Goal: Information Seeking & Learning: Learn about a topic

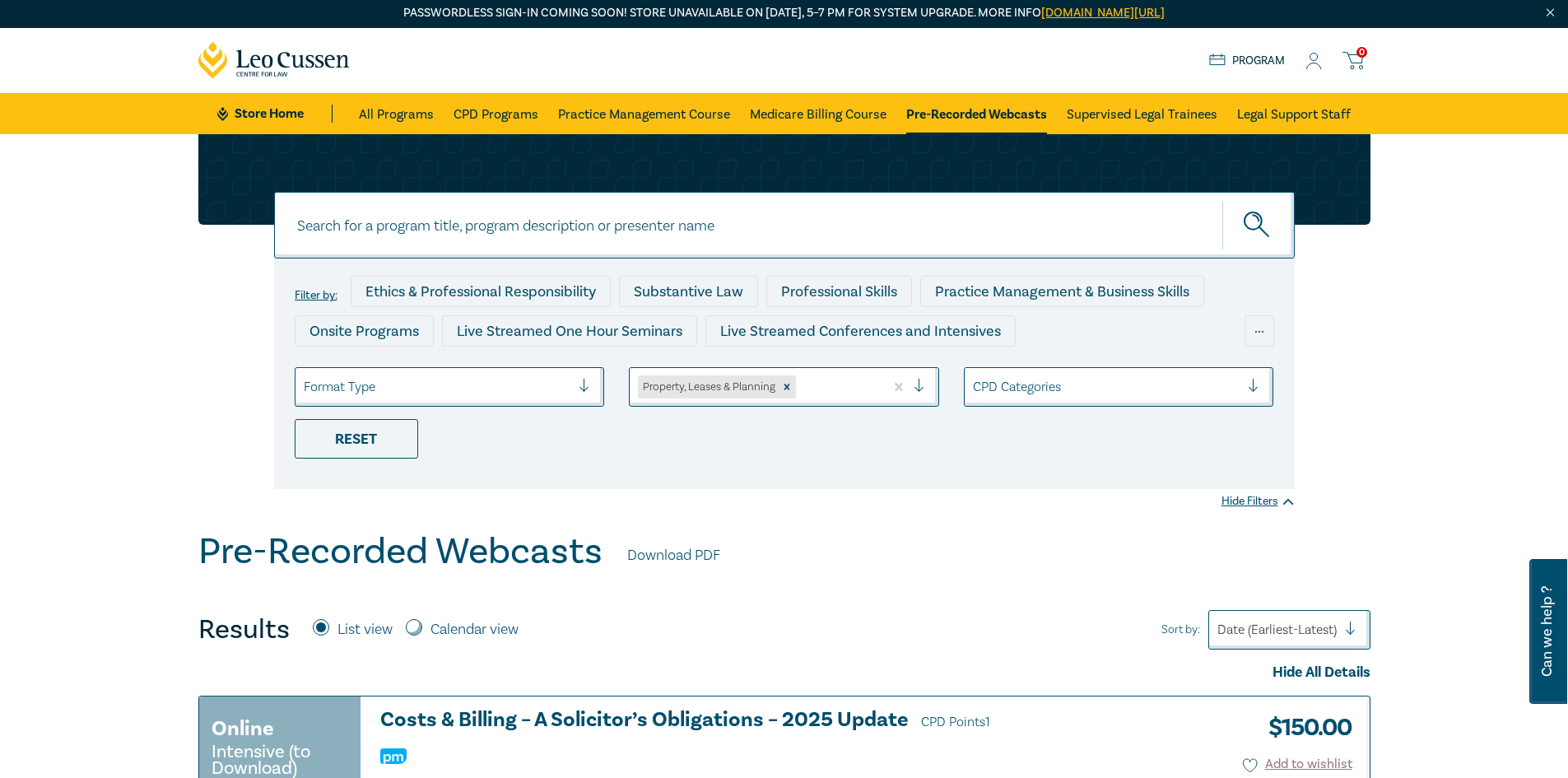
scroll to position [82, 0]
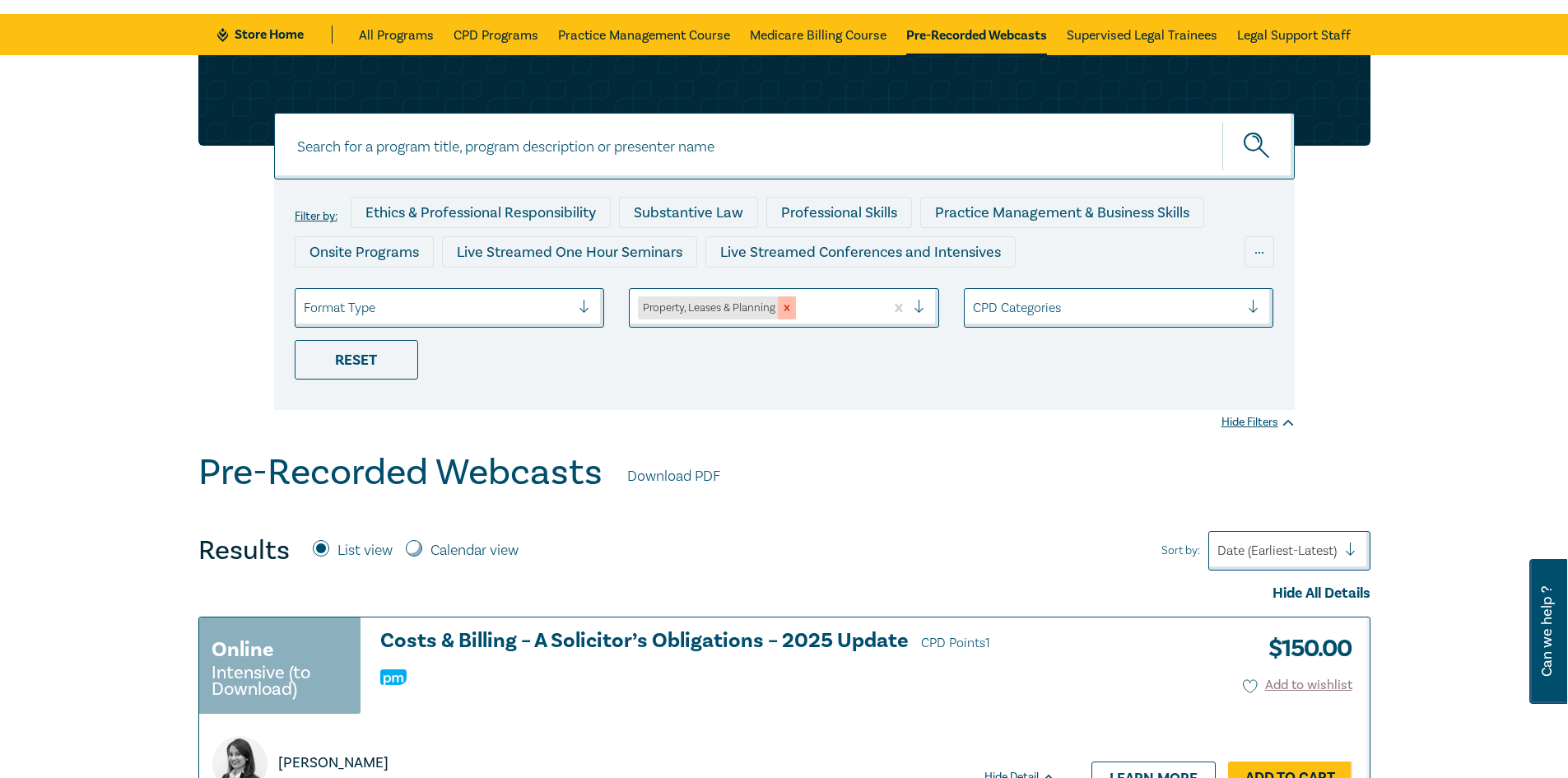
click at [792, 304] on icon "Remove Property, Leases & Planning" at bounding box center [787, 307] width 11 height 11
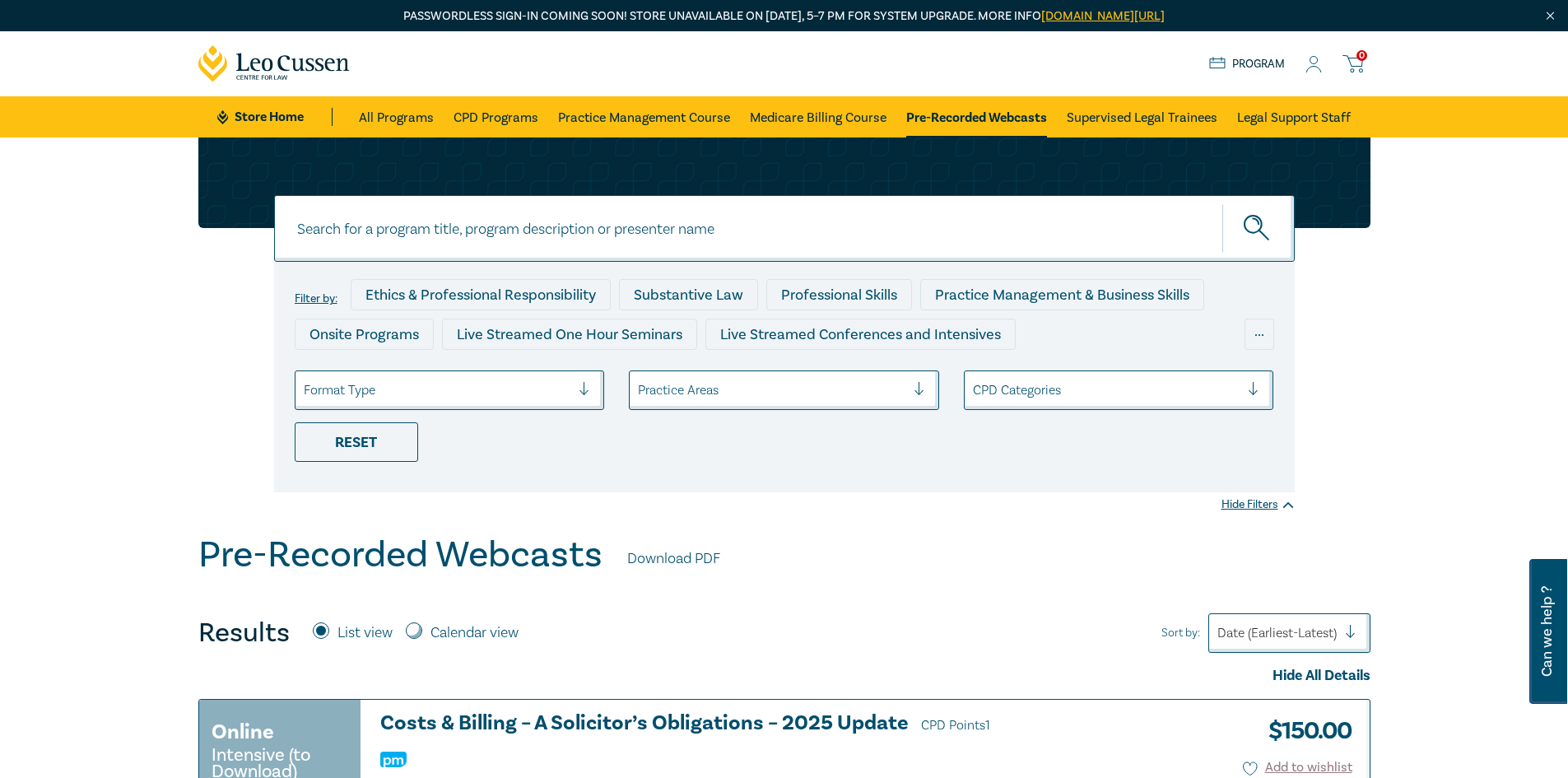
click at [769, 402] on div "Practice Areas" at bounding box center [772, 390] width 284 height 28
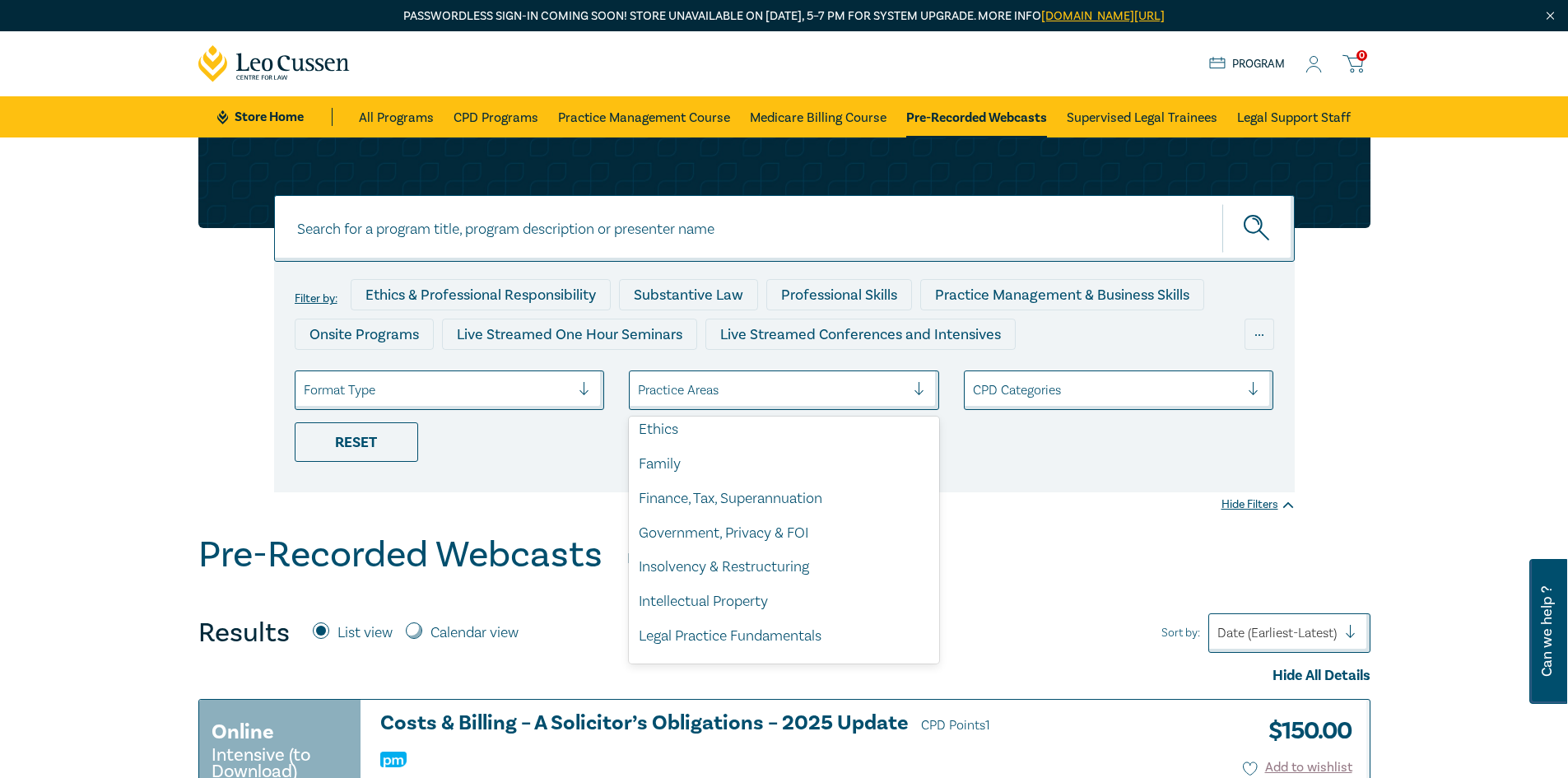
scroll to position [288, 0]
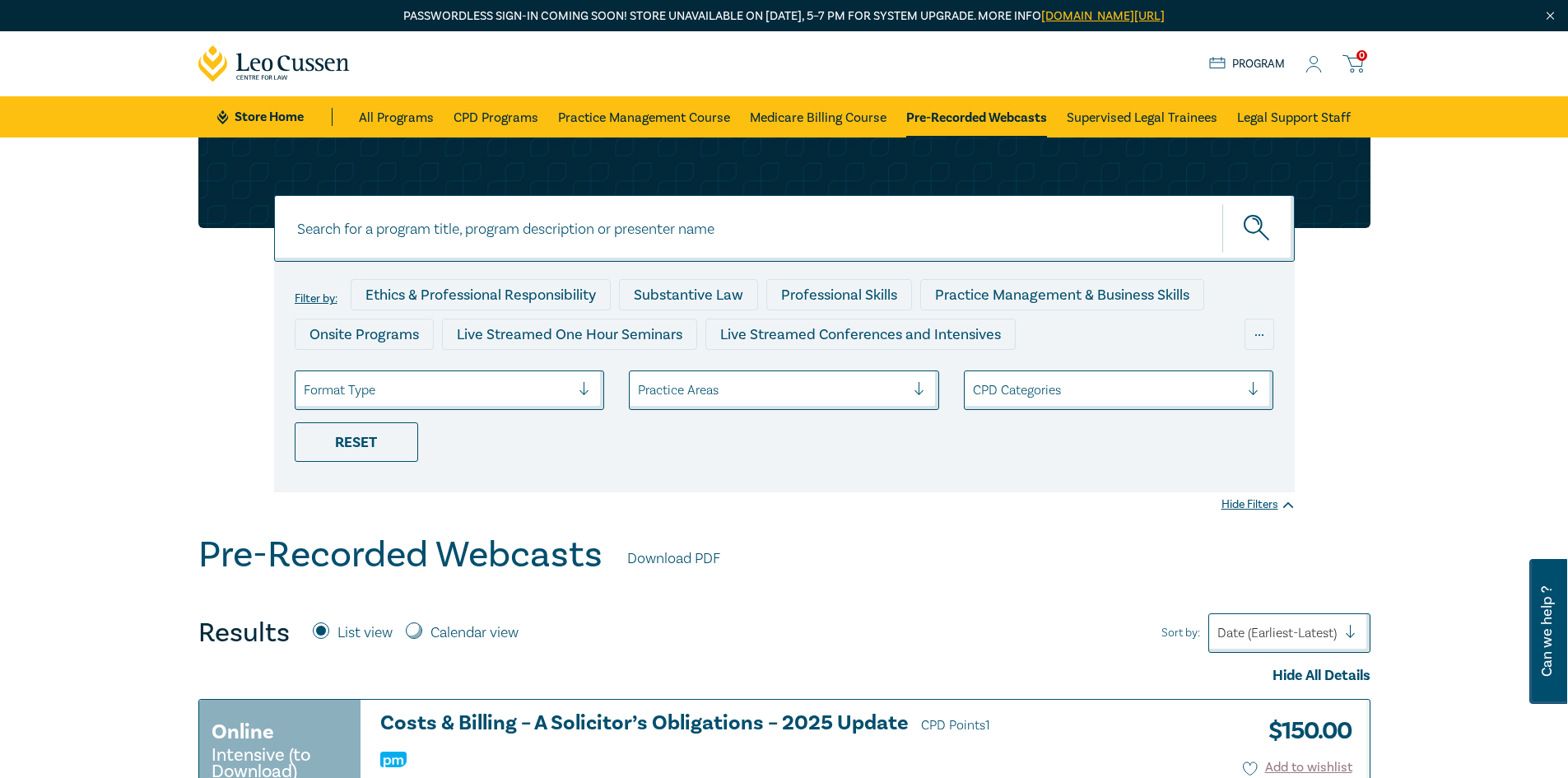
click at [731, 397] on div at bounding box center [772, 389] width 267 height 21
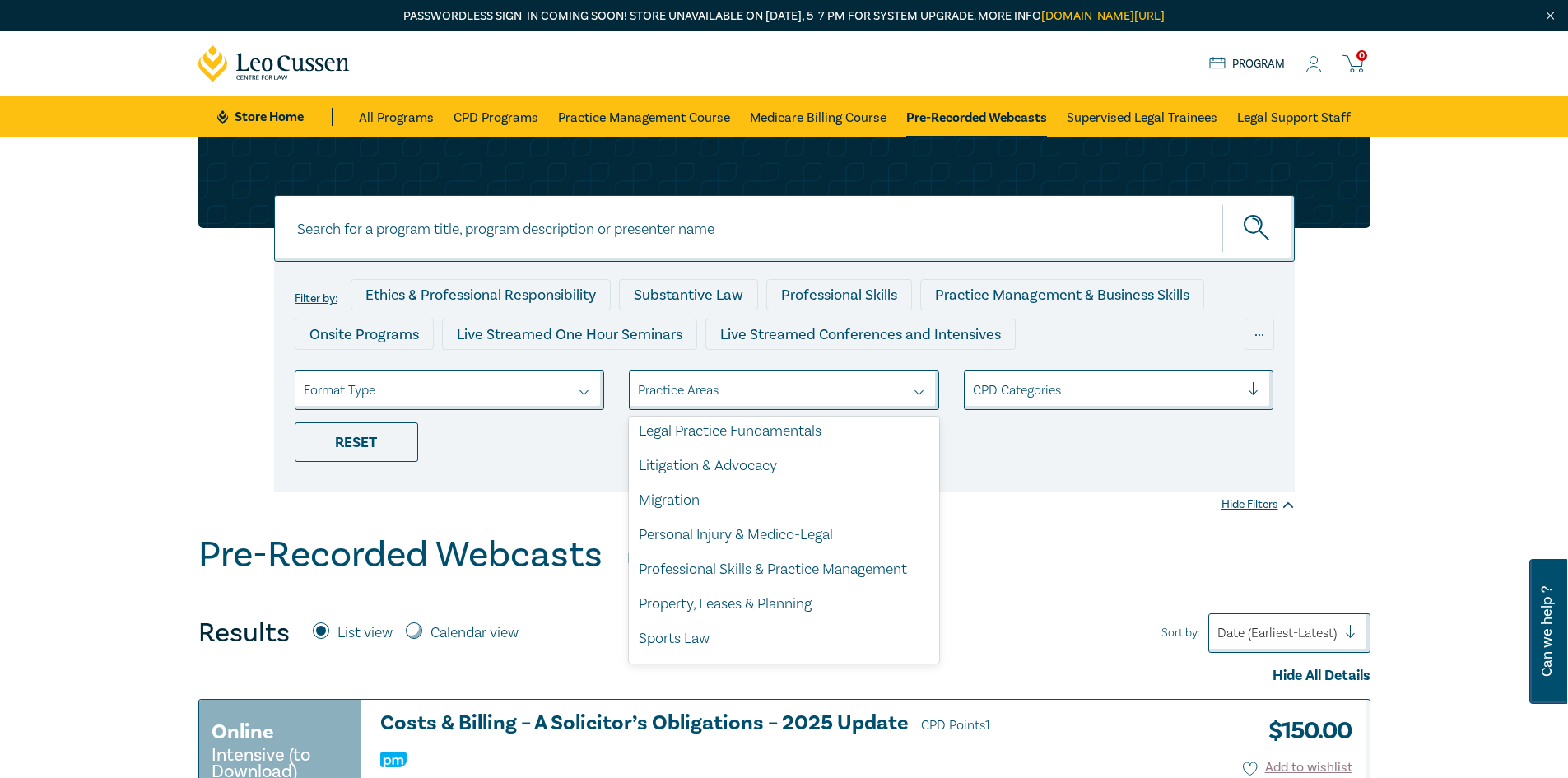
scroll to position [457, 0]
click at [804, 599] on div "Property, Leases & Planning" at bounding box center [784, 602] width 310 height 34
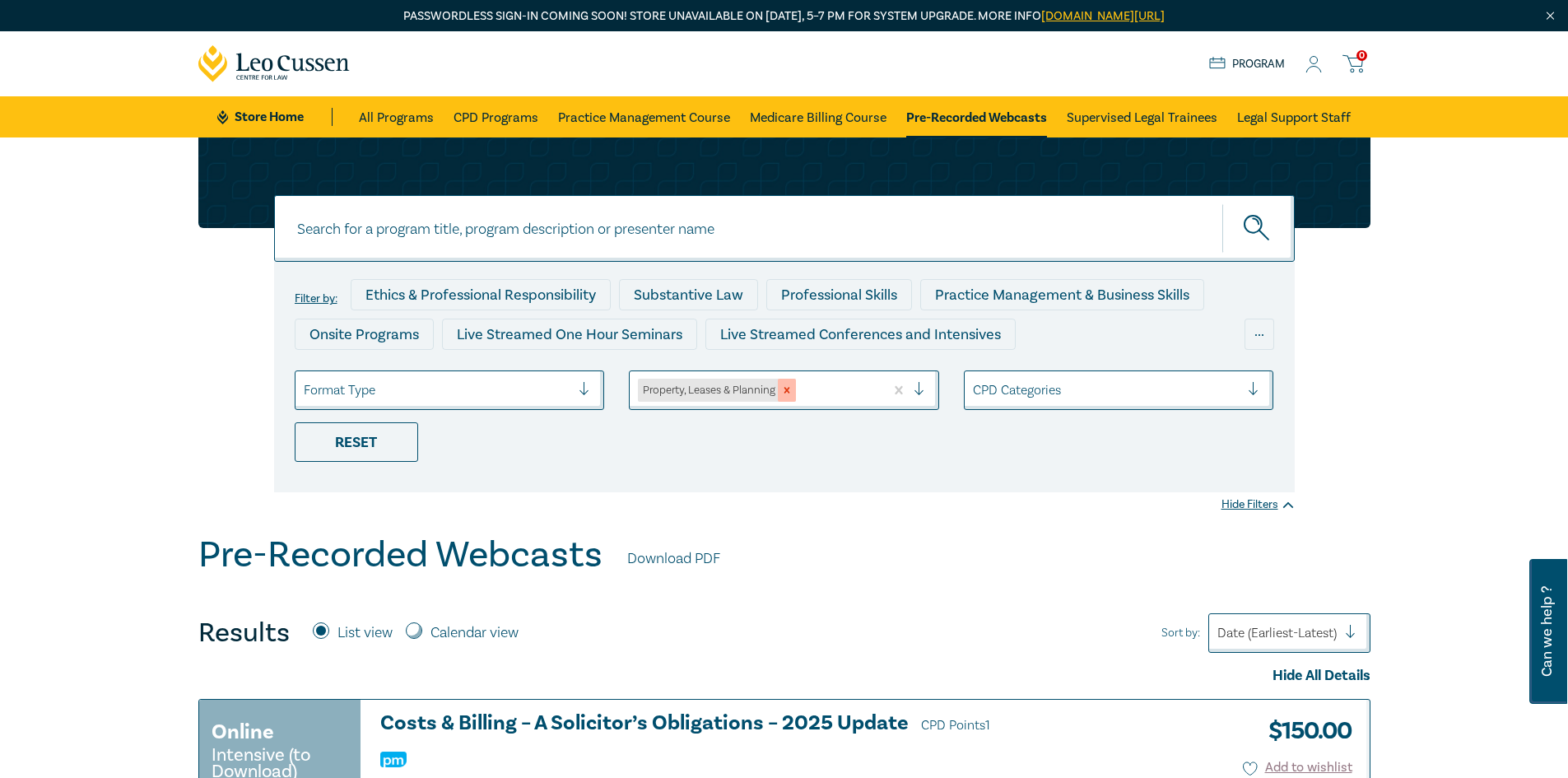
click at [788, 394] on icon "Remove Property, Leases & Planning" at bounding box center [787, 390] width 11 height 11
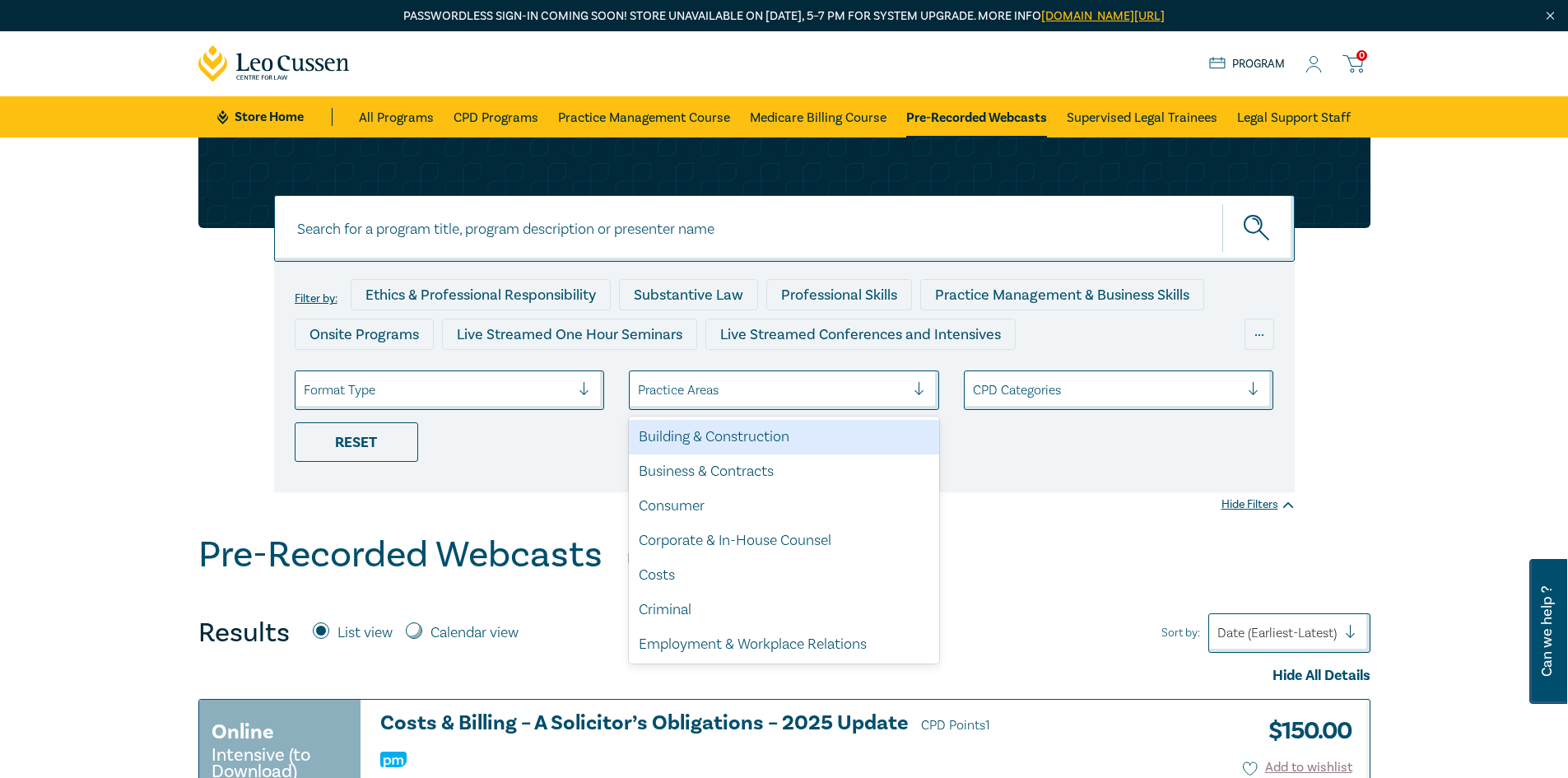
click at [787, 393] on div at bounding box center [772, 389] width 267 height 21
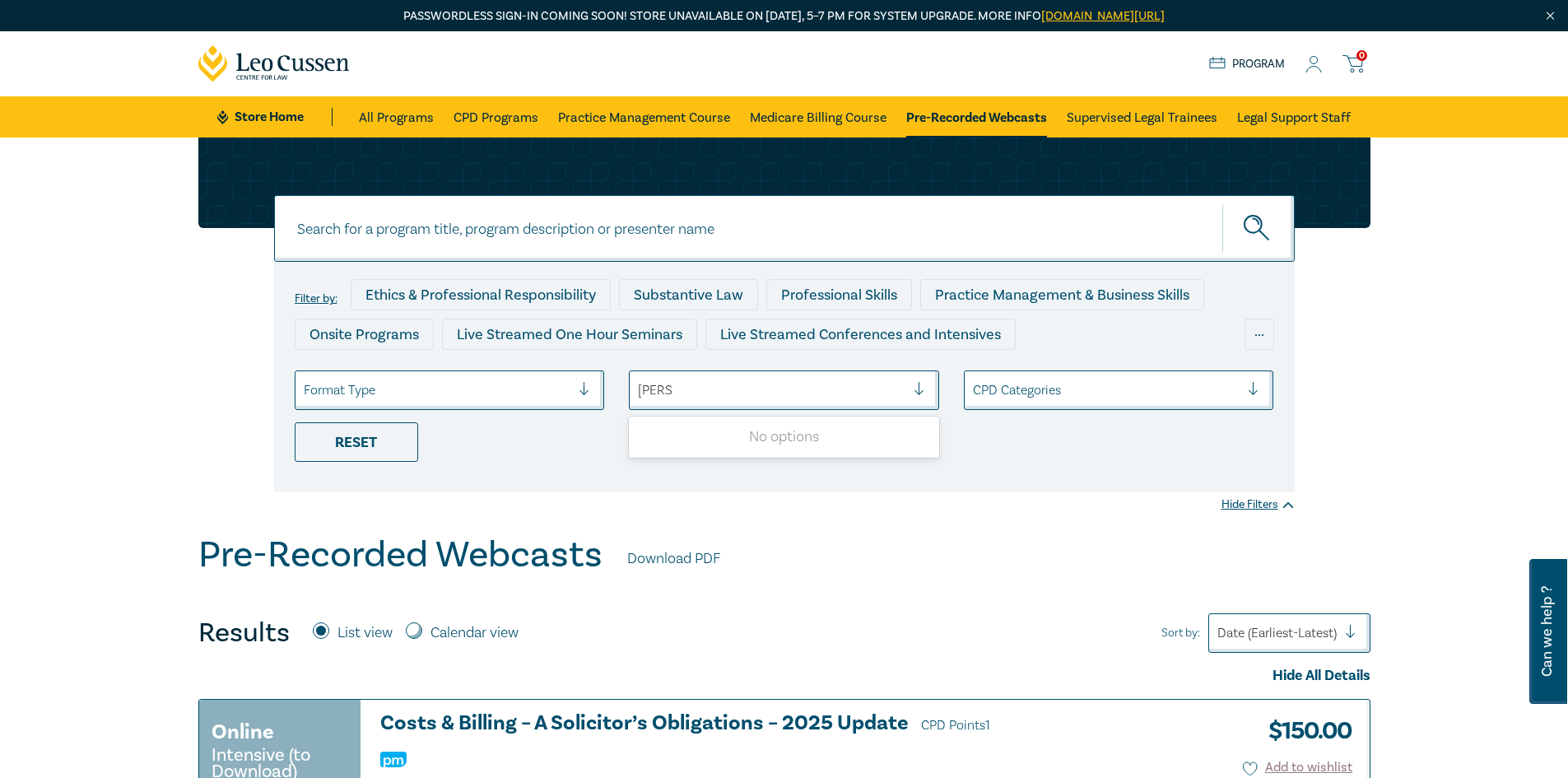
type input "PEXA"
click at [1222, 203] on button "submit" at bounding box center [1258, 228] width 73 height 50
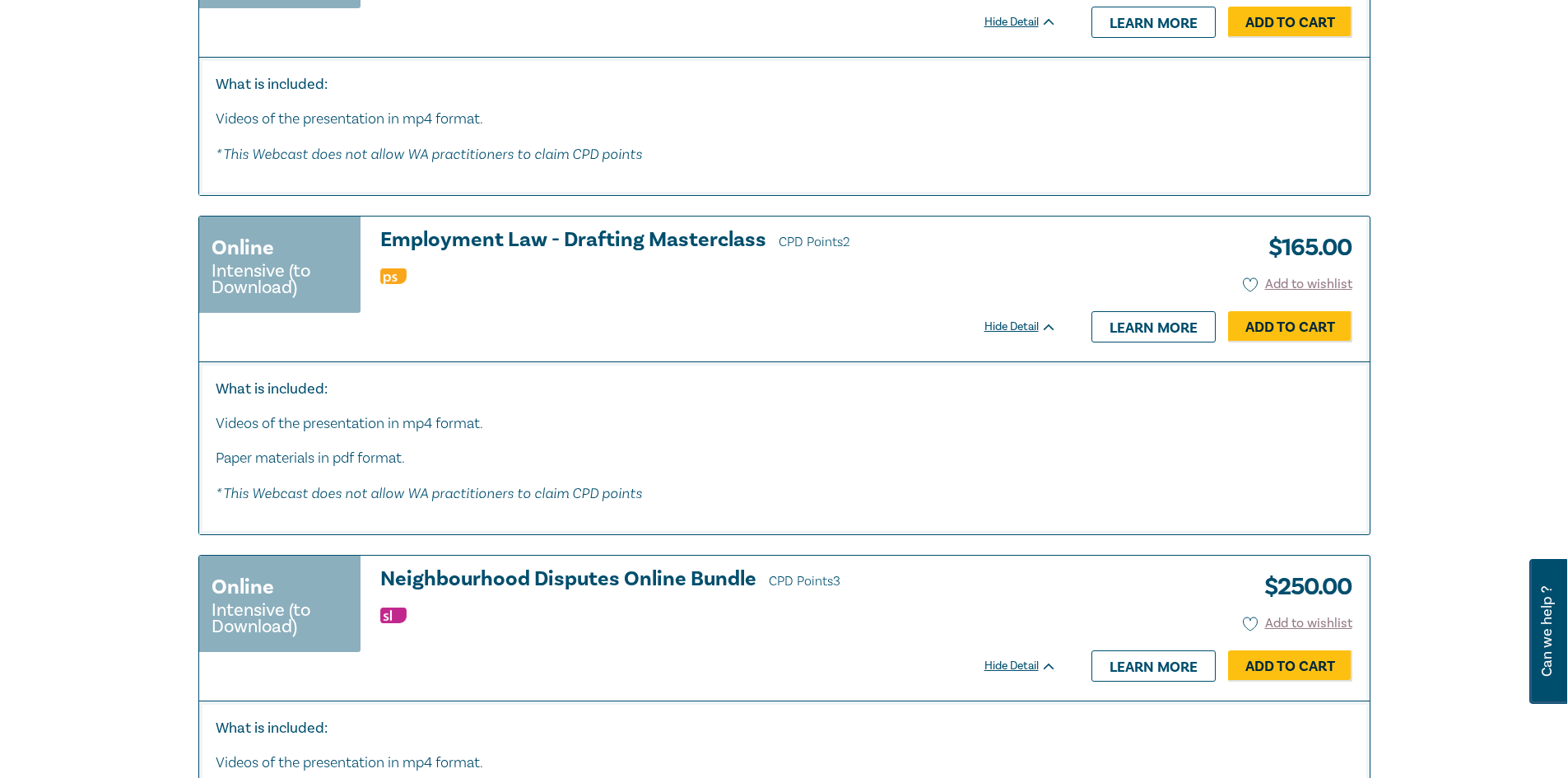
scroll to position [8351, 0]
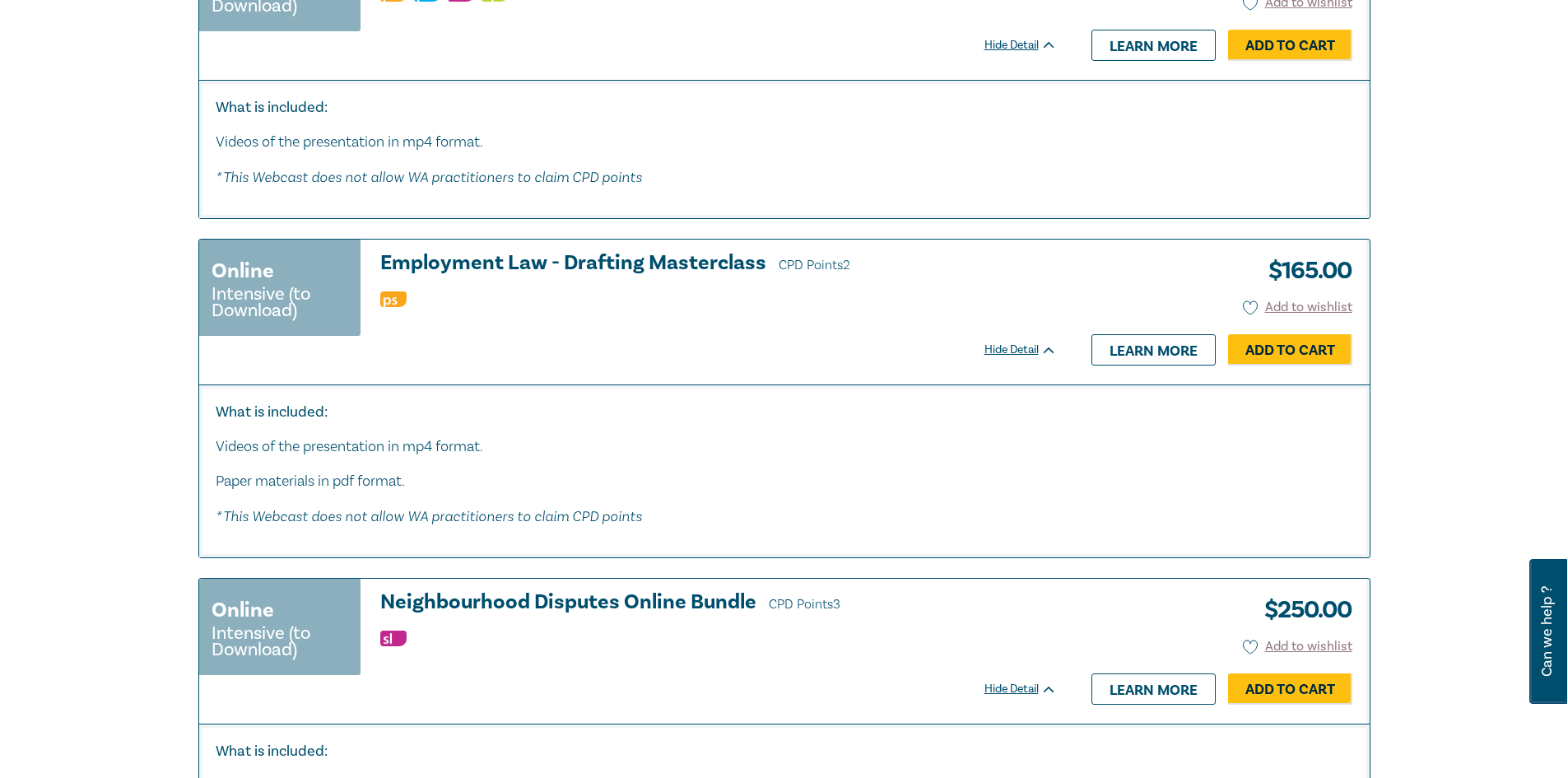
click at [530, 277] on h3 "Employment Law - Drafting Masterclass CPD Points 2" at bounding box center [718, 264] width 676 height 25
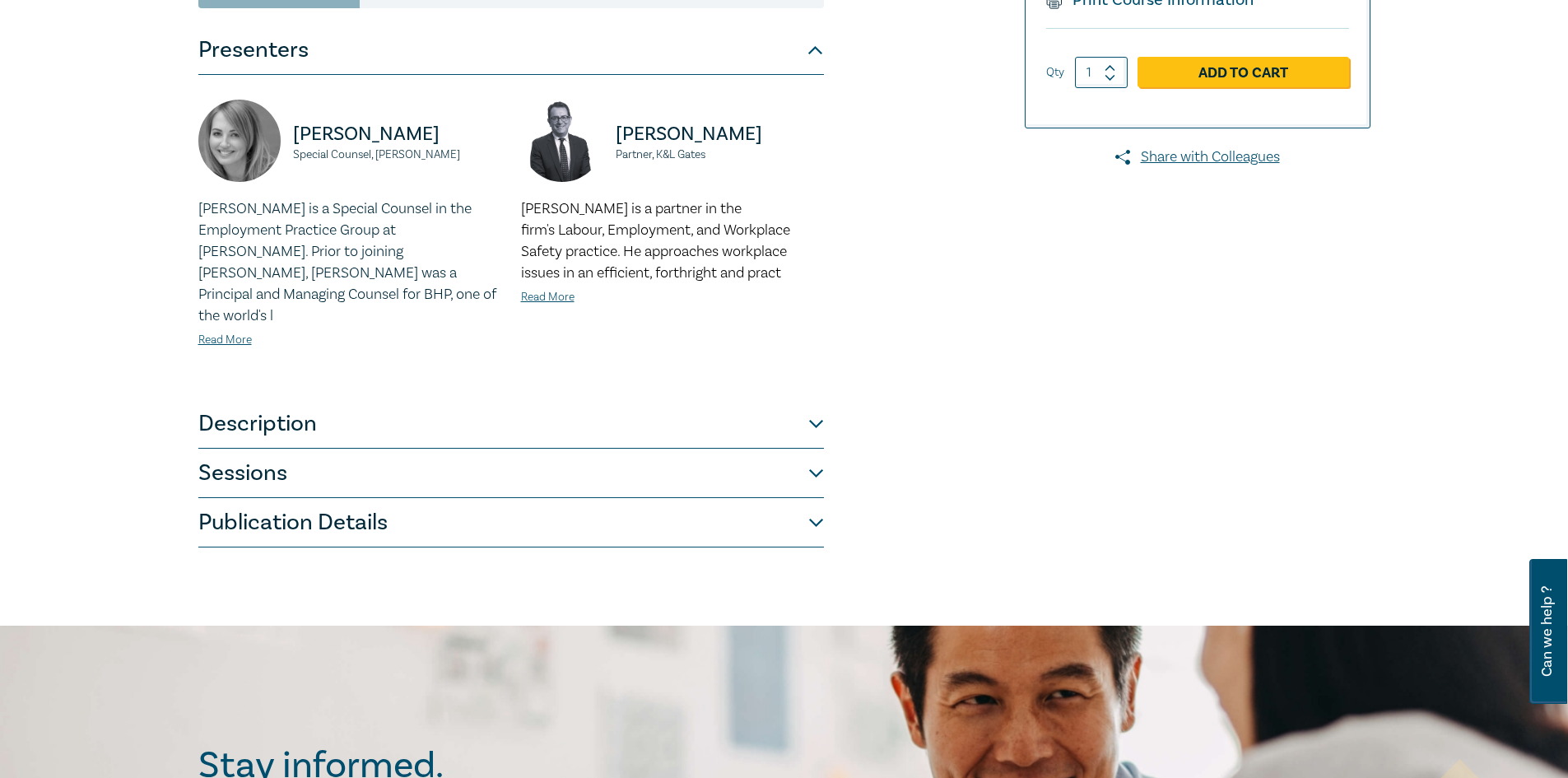
scroll to position [383, 0]
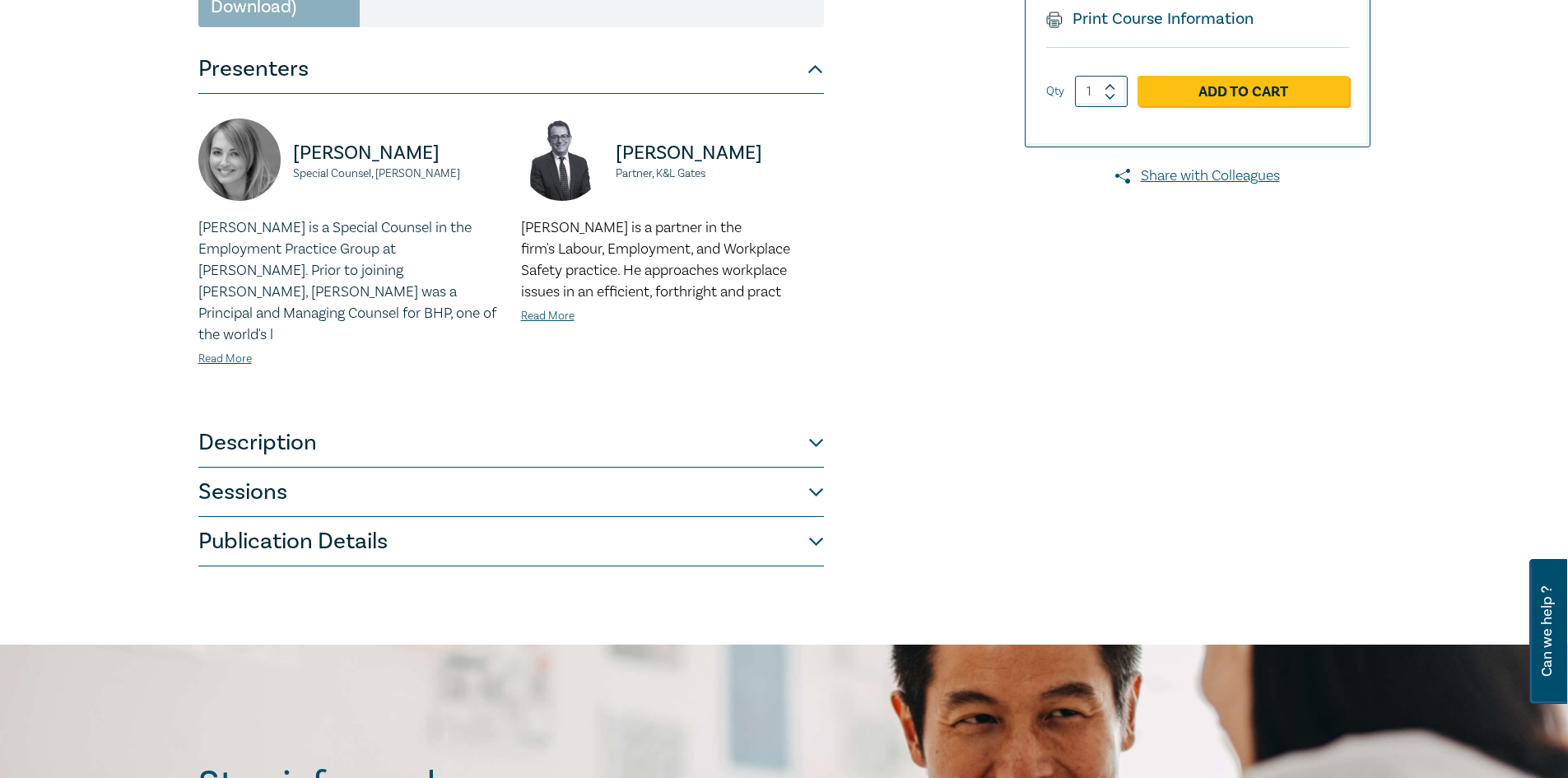
click at [789, 439] on button "Description" at bounding box center [511, 443] width 625 height 50
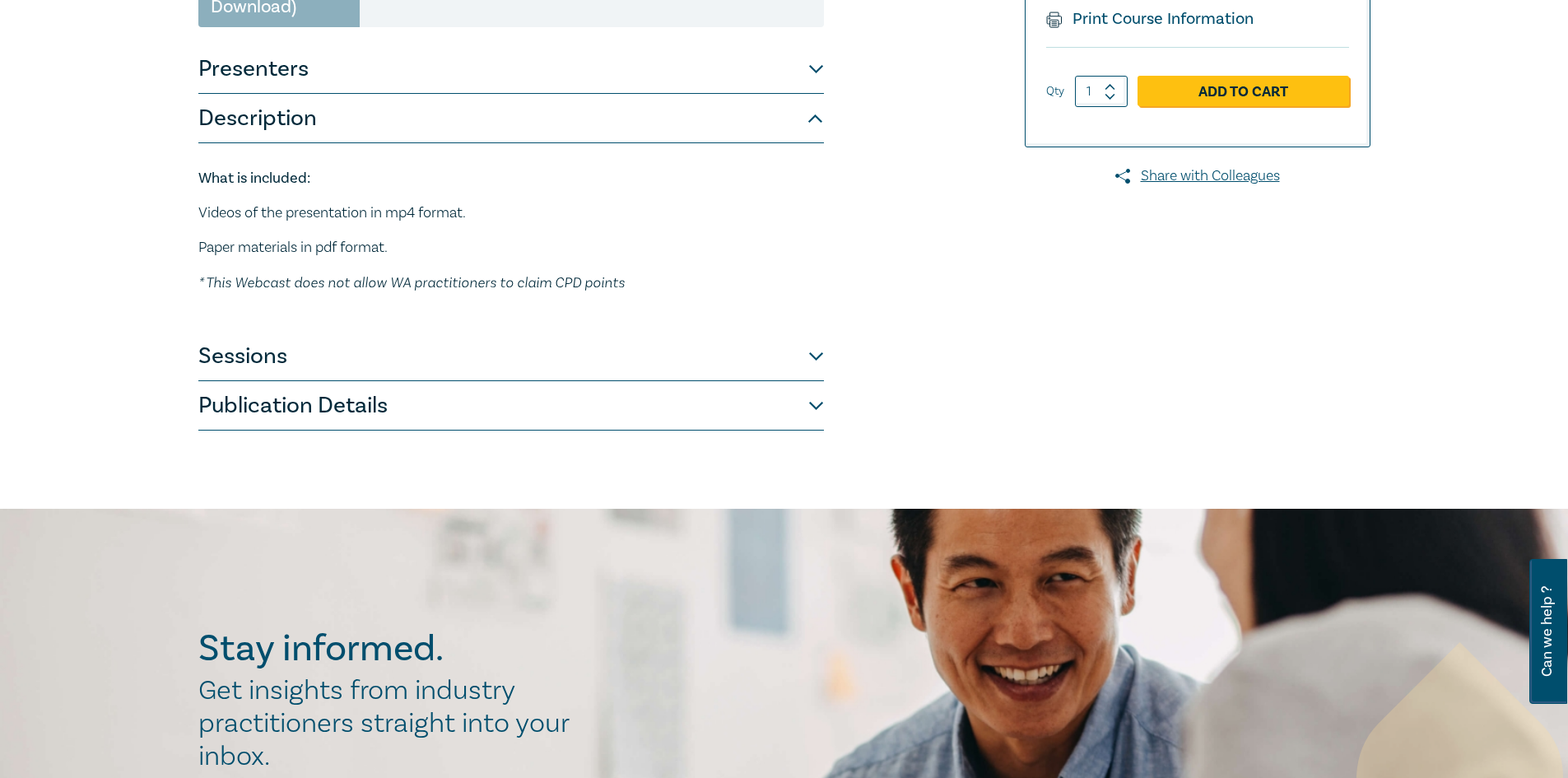
click at [804, 372] on button "Sessions" at bounding box center [511, 357] width 625 height 50
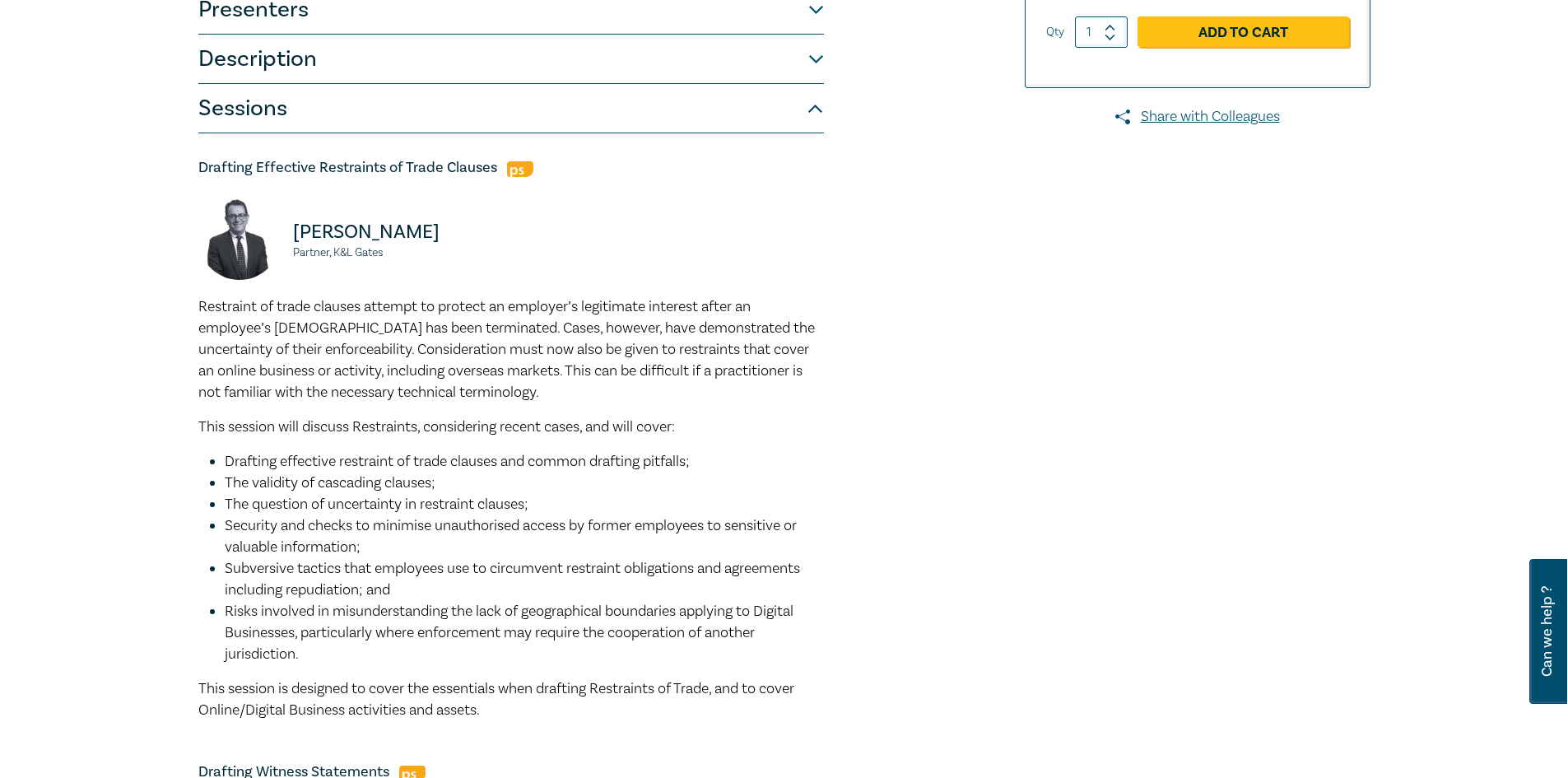
scroll to position [0, 0]
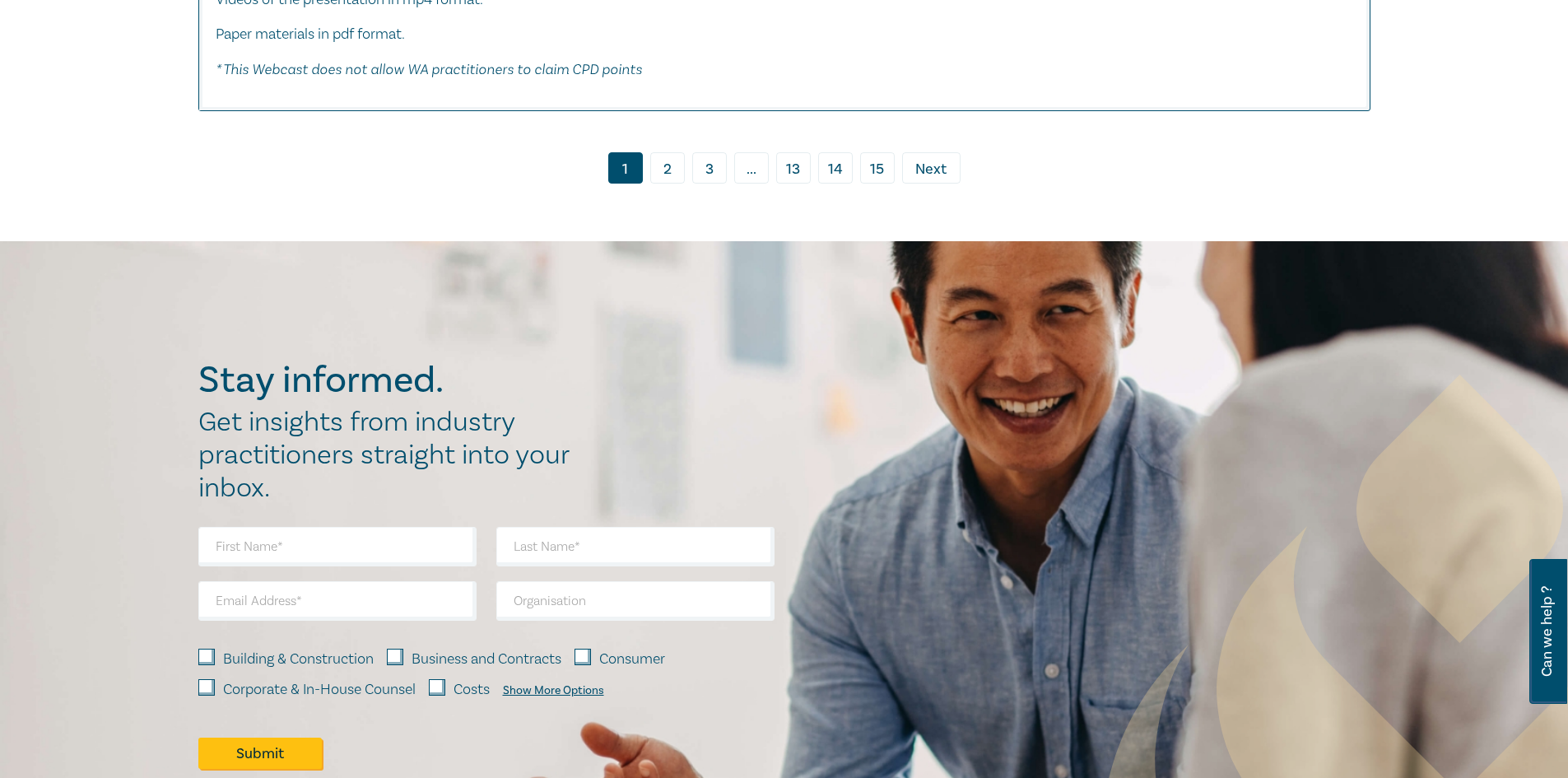
scroll to position [9149, 0]
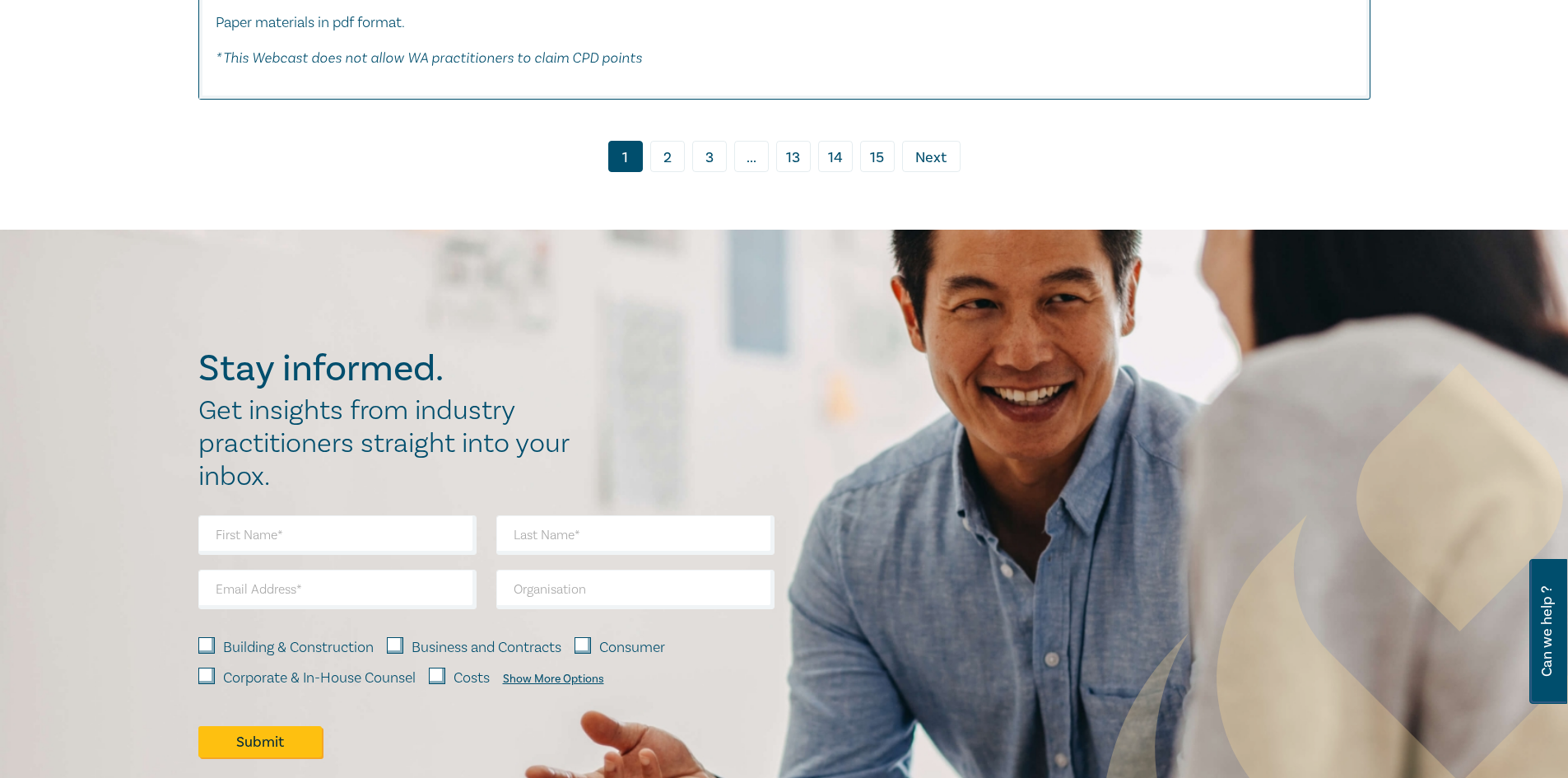
click at [671, 172] on link "2" at bounding box center [667, 157] width 34 height 31
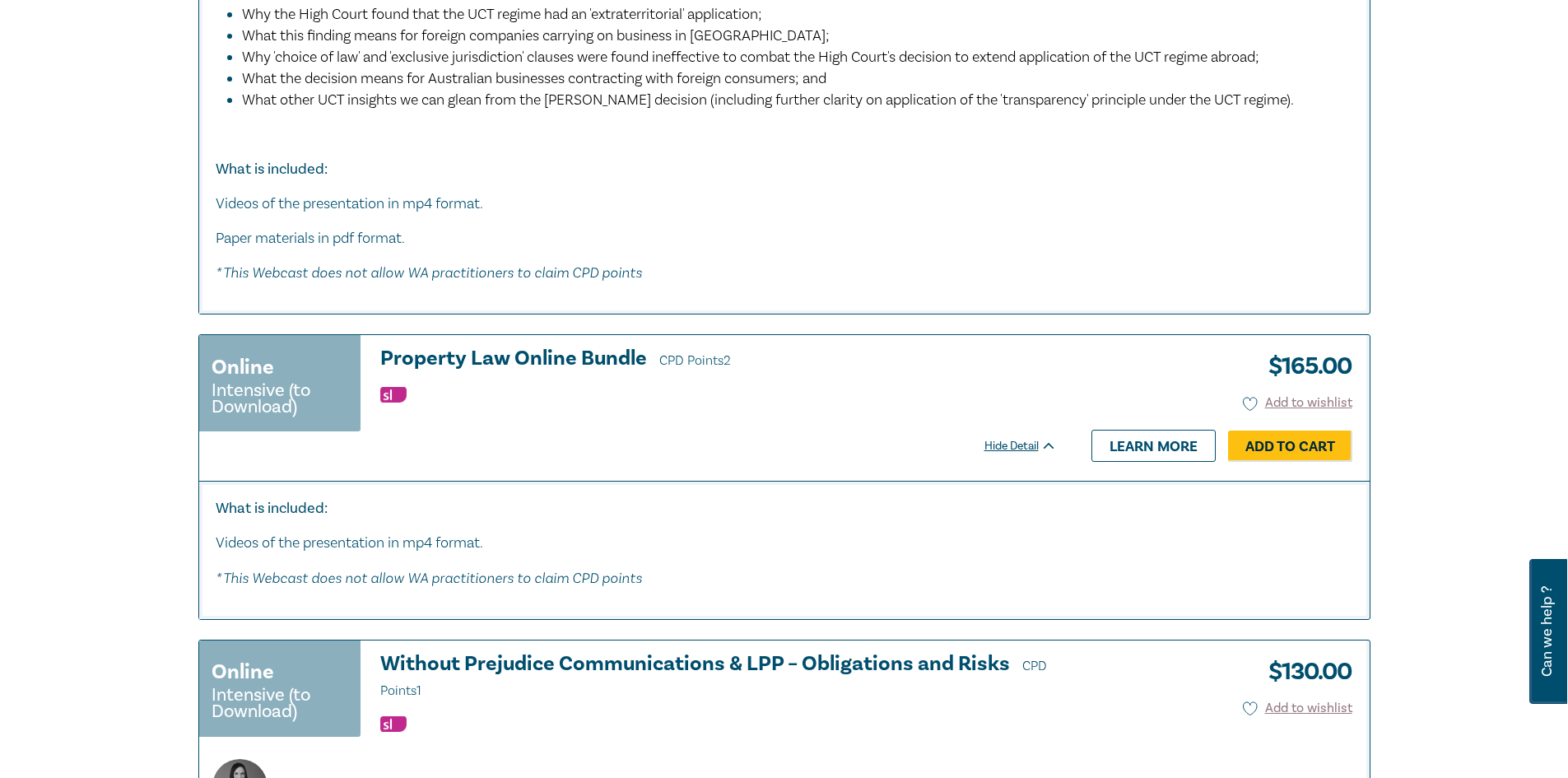
scroll to position [1818, 0]
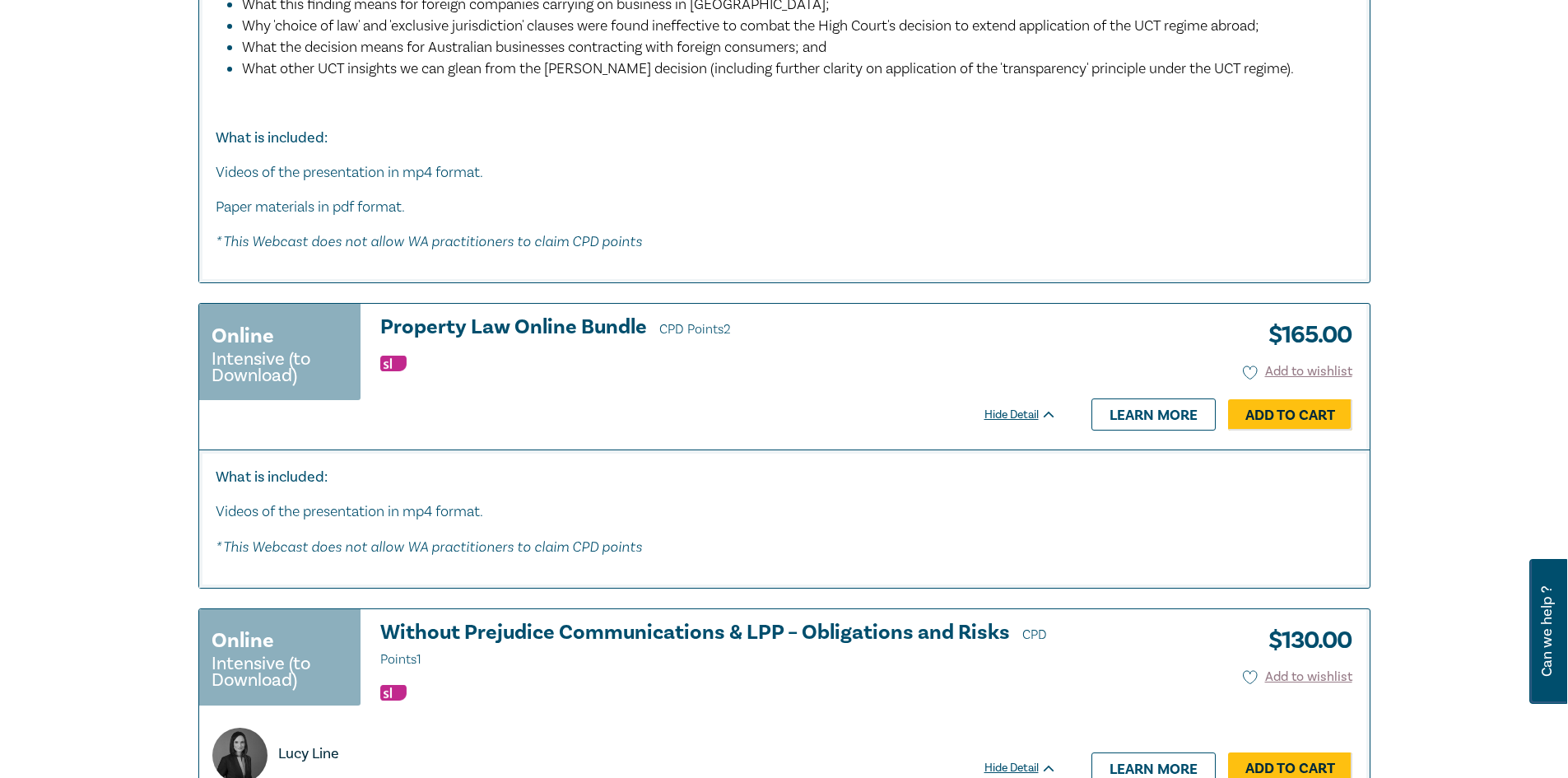
click at [630, 326] on h3 "Property Law Online Bundle CPD Points 2" at bounding box center [718, 329] width 676 height 25
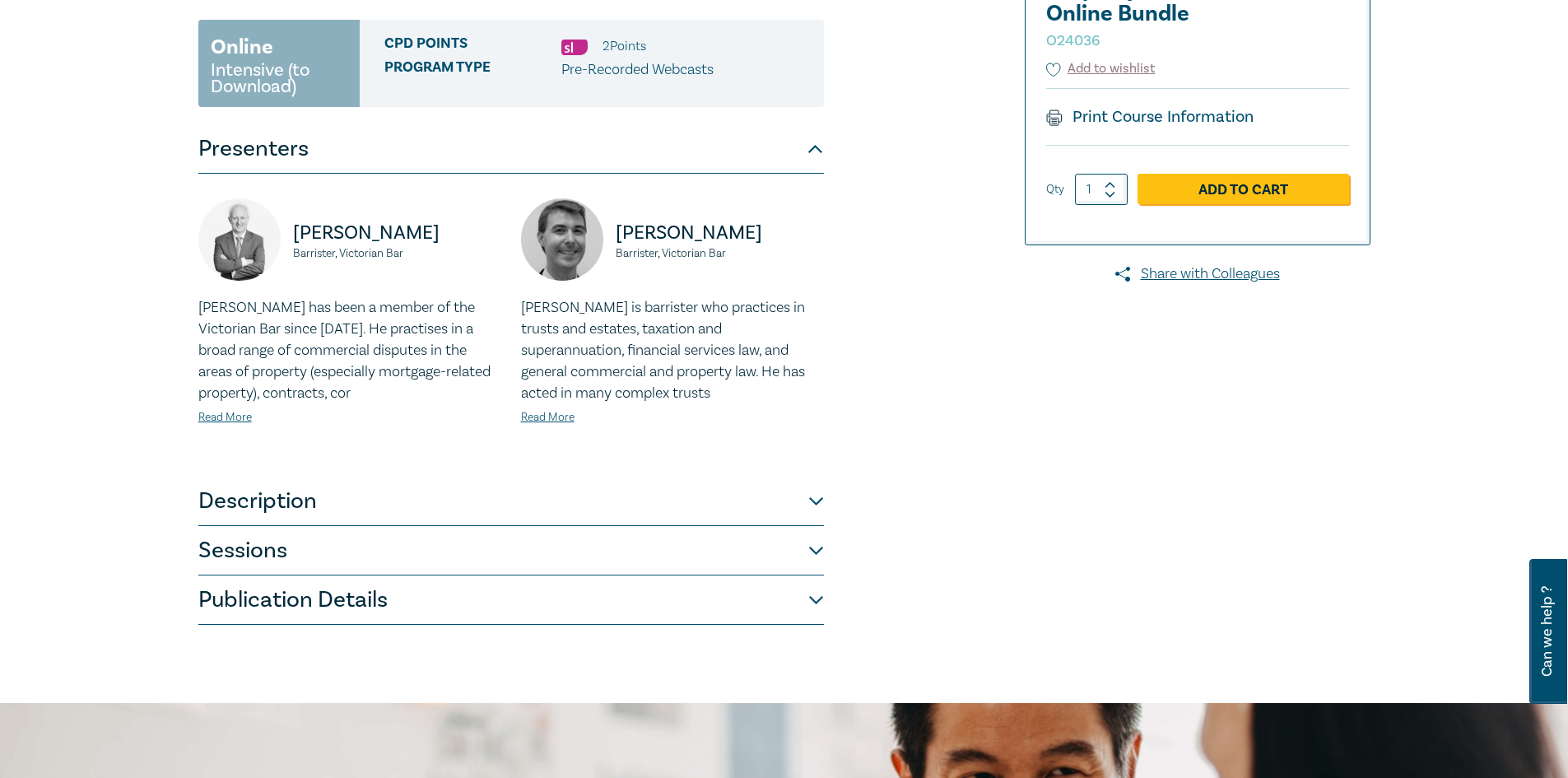
scroll to position [406, 0]
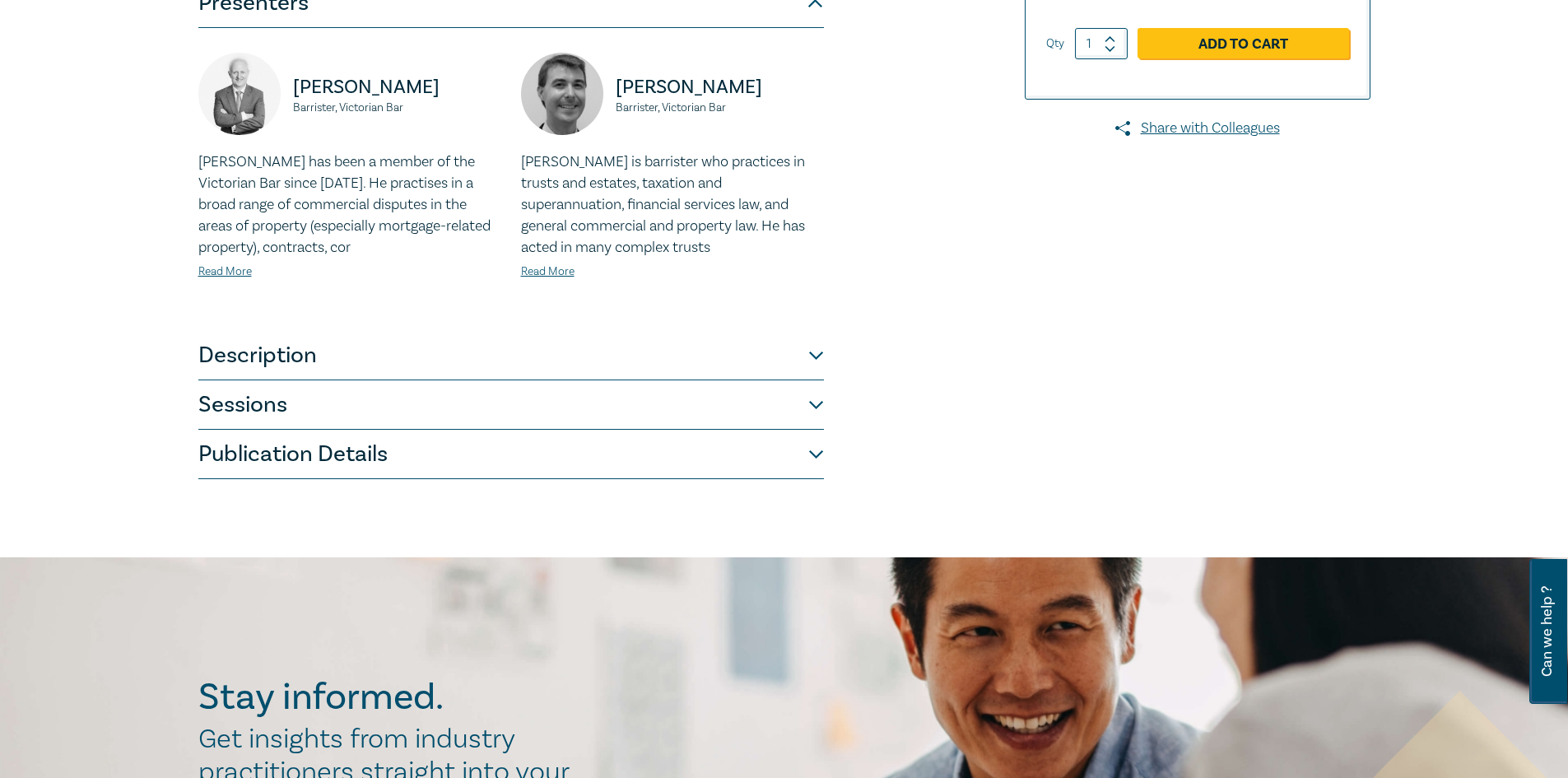
click at [768, 352] on button "Description" at bounding box center [511, 356] width 625 height 50
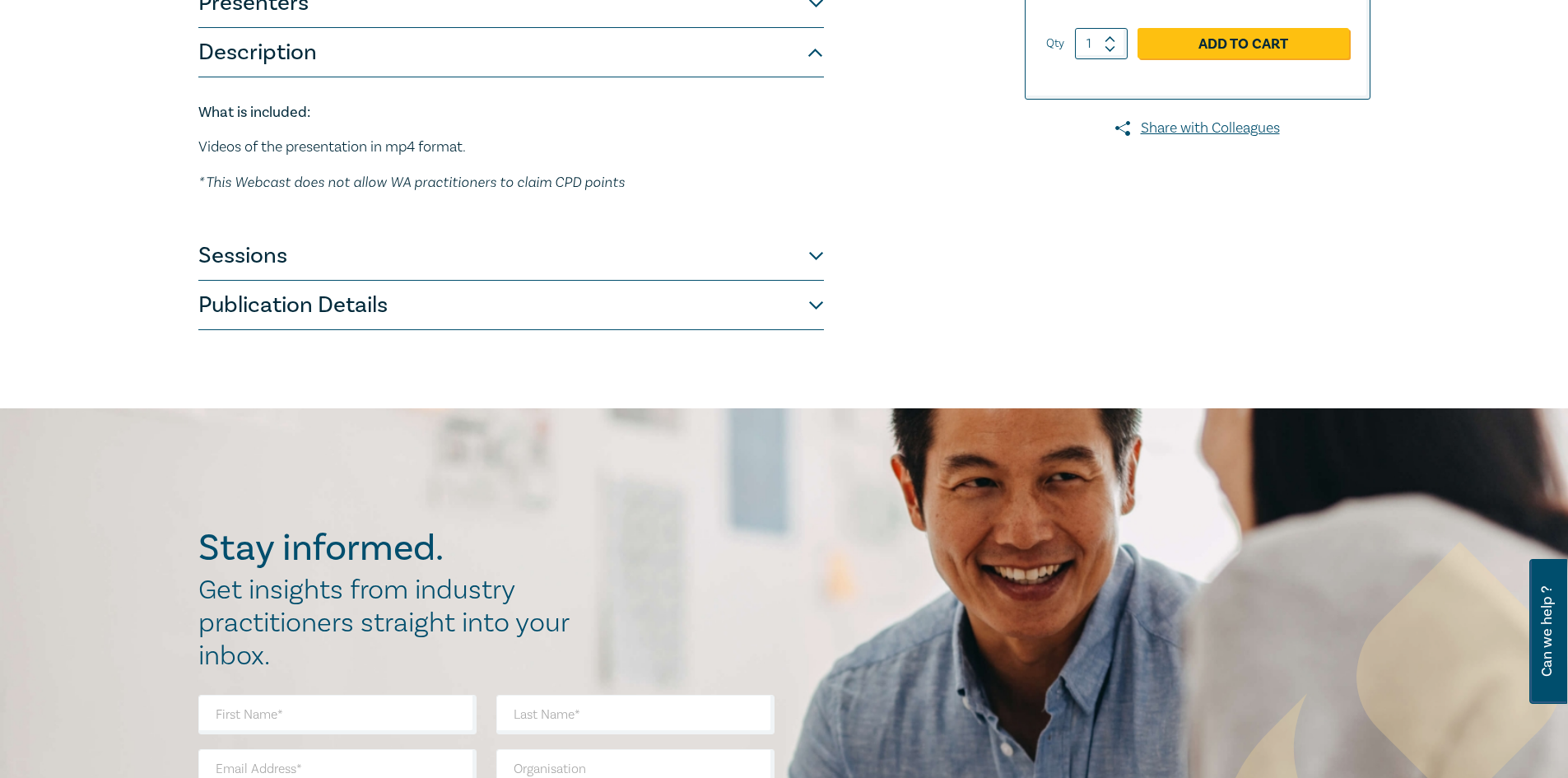
click at [814, 257] on button "Sessions" at bounding box center [511, 257] width 625 height 50
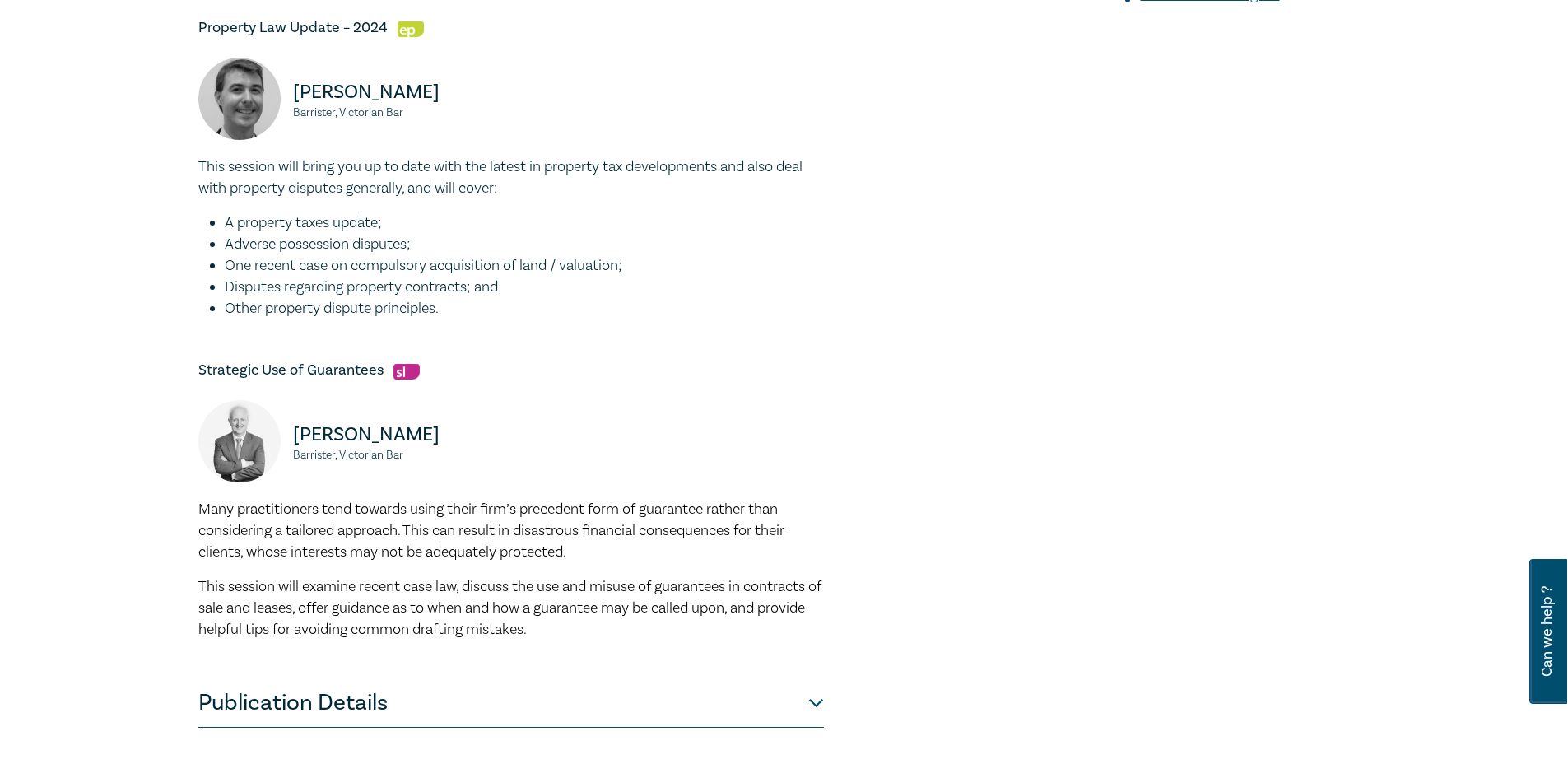
scroll to position [752, 0]
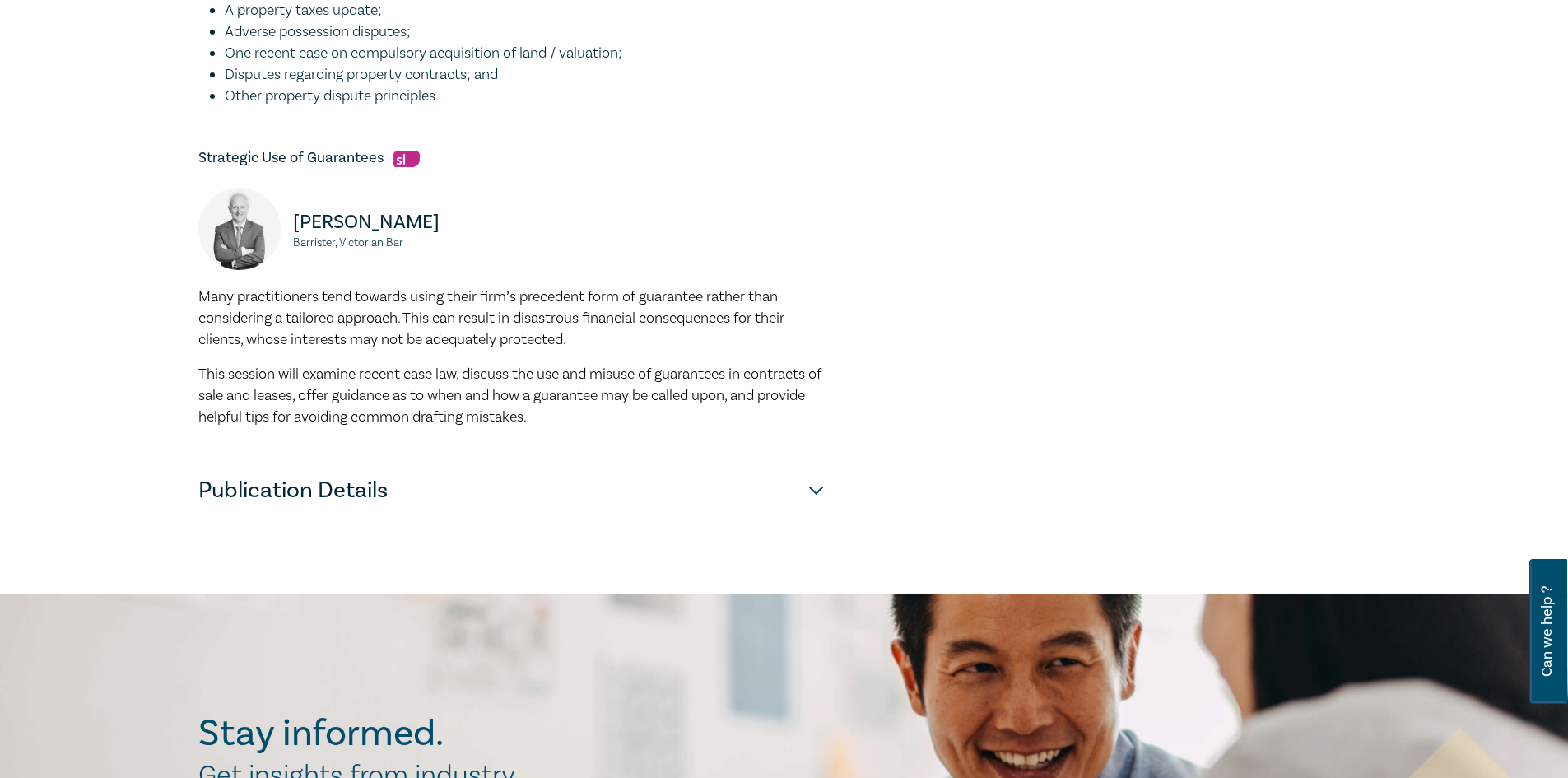
click at [799, 489] on button "Publication Details" at bounding box center [511, 491] width 625 height 50
